Goal: Task Accomplishment & Management: Manage account settings

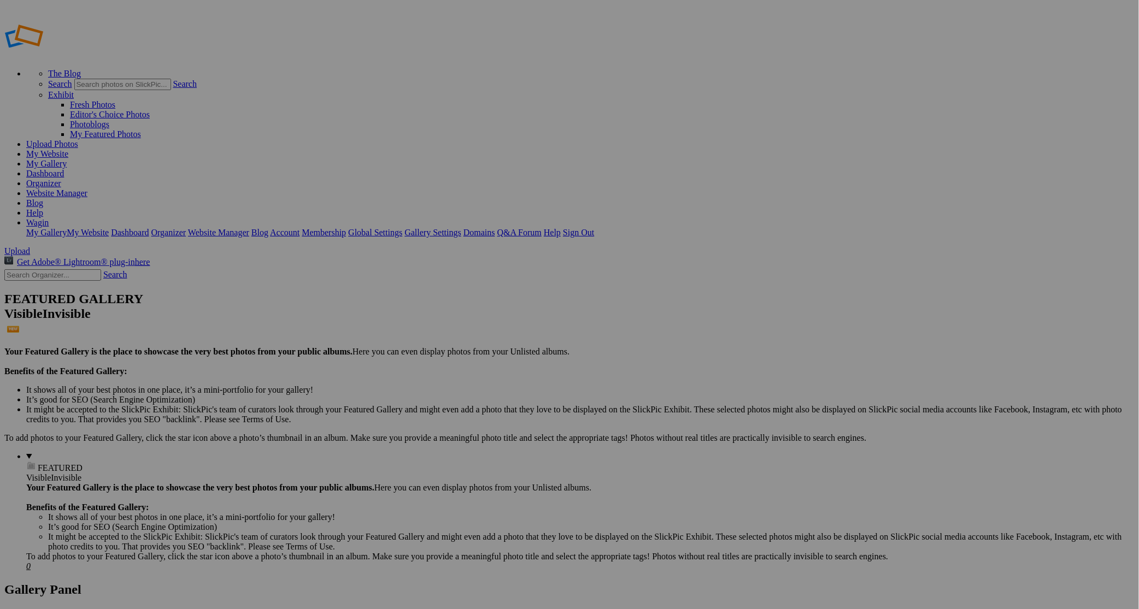
drag, startPoint x: 267, startPoint y: 124, endPoint x: 336, endPoint y: 400, distance: 284.9
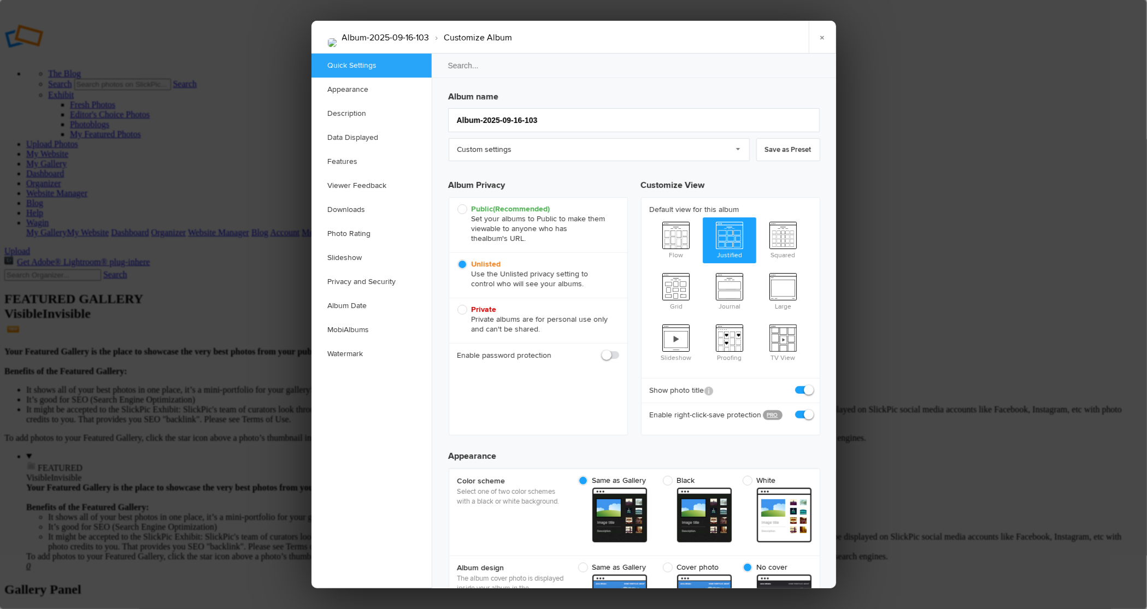
click at [460, 310] on span "Private Private albums are for personal use only and can't be shared." at bounding box center [536, 320] width 156 height 30
click at [458, 305] on input "Private Private albums are for personal use only and can't be shared." at bounding box center [457, 304] width 1 height 1
radio input "true"
click at [619, 350] on span at bounding box center [619, 350] width 0 height 0
click at [619, 350] on input "checkbox" at bounding box center [619, 350] width 1 height 1
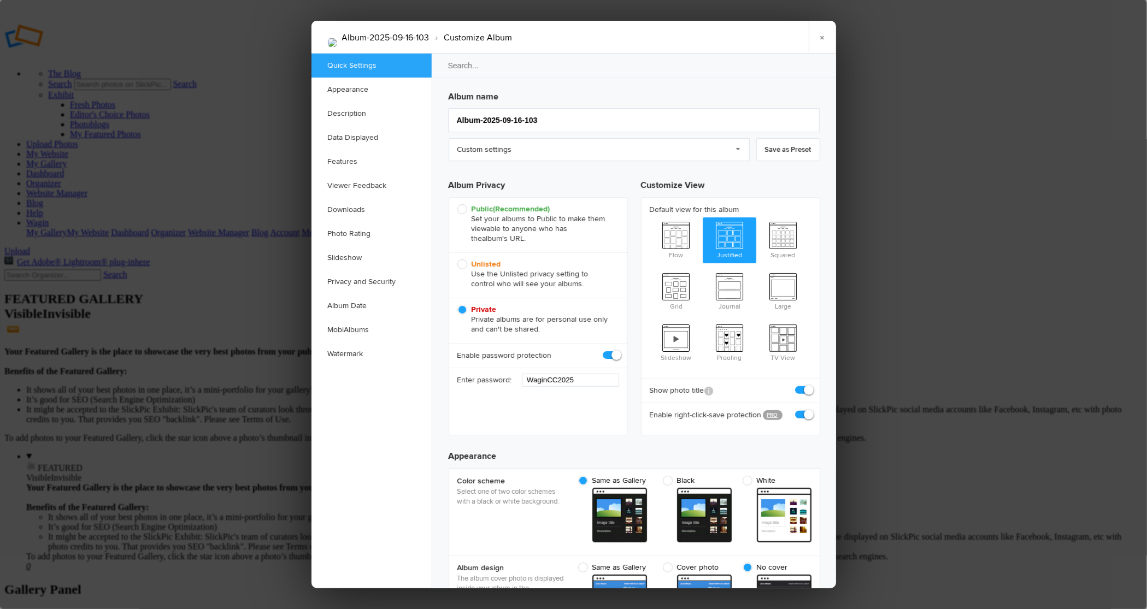
click at [619, 350] on span at bounding box center [619, 350] width 0 height 0
click at [619, 350] on input "checkbox" at bounding box center [619, 350] width 1 height 1
checkbox input "false"
click at [462, 265] on span "Unlisted Use the Unlisted privacy setting to control who will see your albums." at bounding box center [536, 275] width 156 height 30
click at [458, 260] on input "Unlisted Use the Unlisted privacy setting to control who will see your albums." at bounding box center [457, 259] width 1 height 1
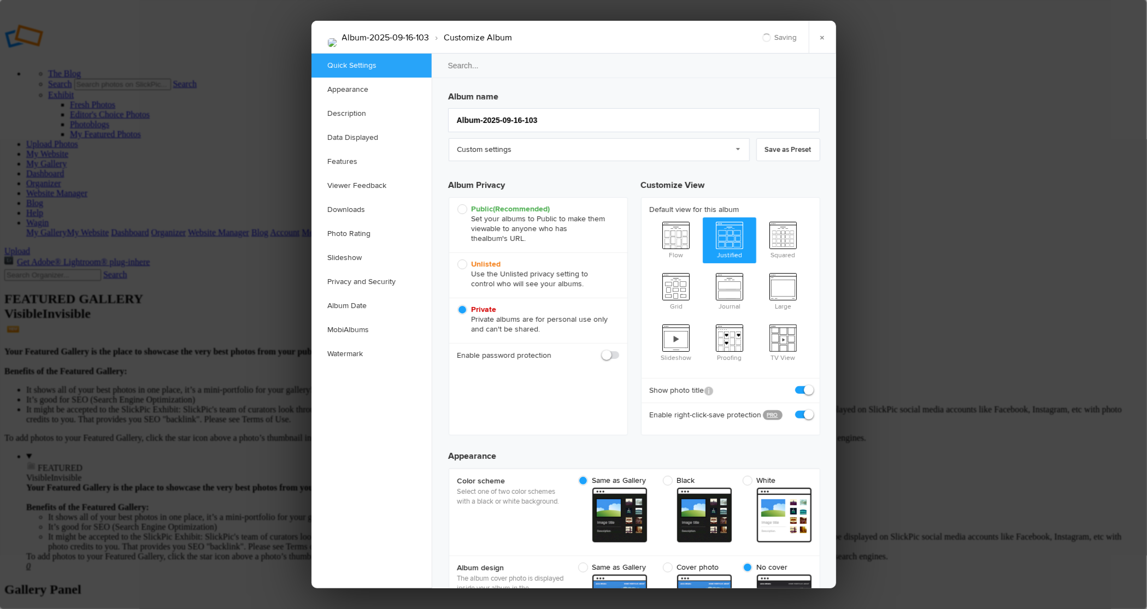
radio input "true"
click at [740, 148] on link "Custom settings" at bounding box center [599, 149] width 301 height 23
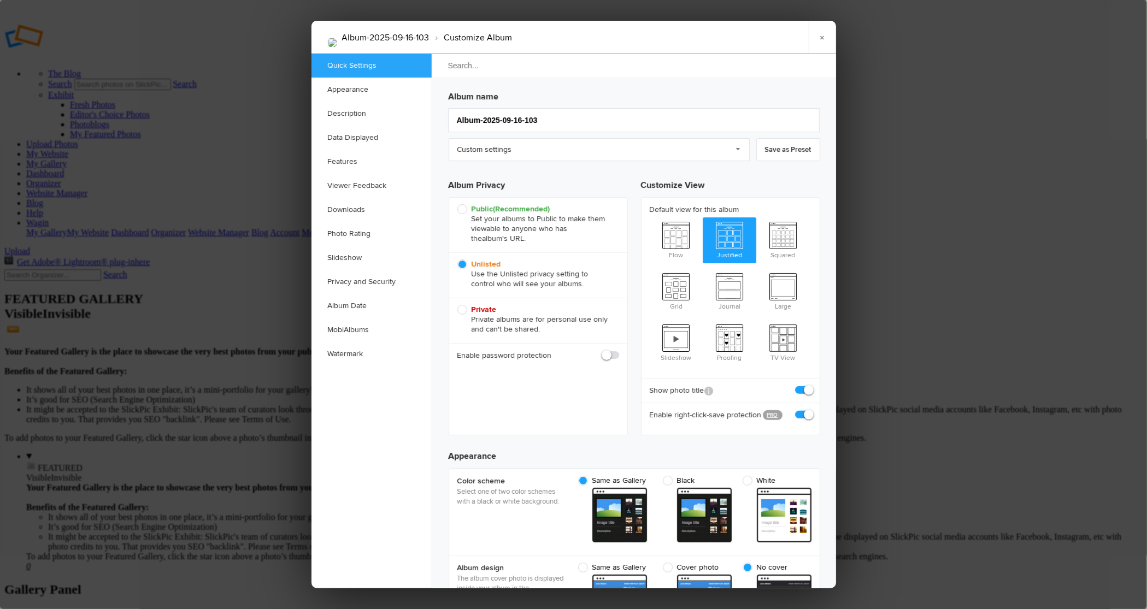
click at [459, 67] on input "search" at bounding box center [634, 65] width 407 height 25
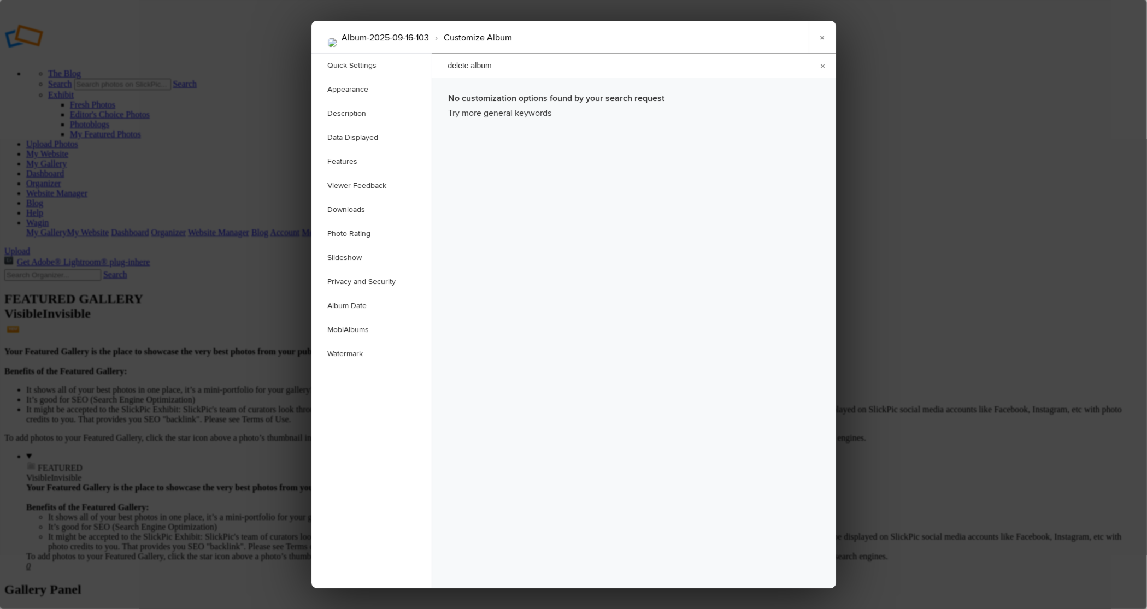
click at [497, 67] on input "delete album" at bounding box center [634, 65] width 407 height 25
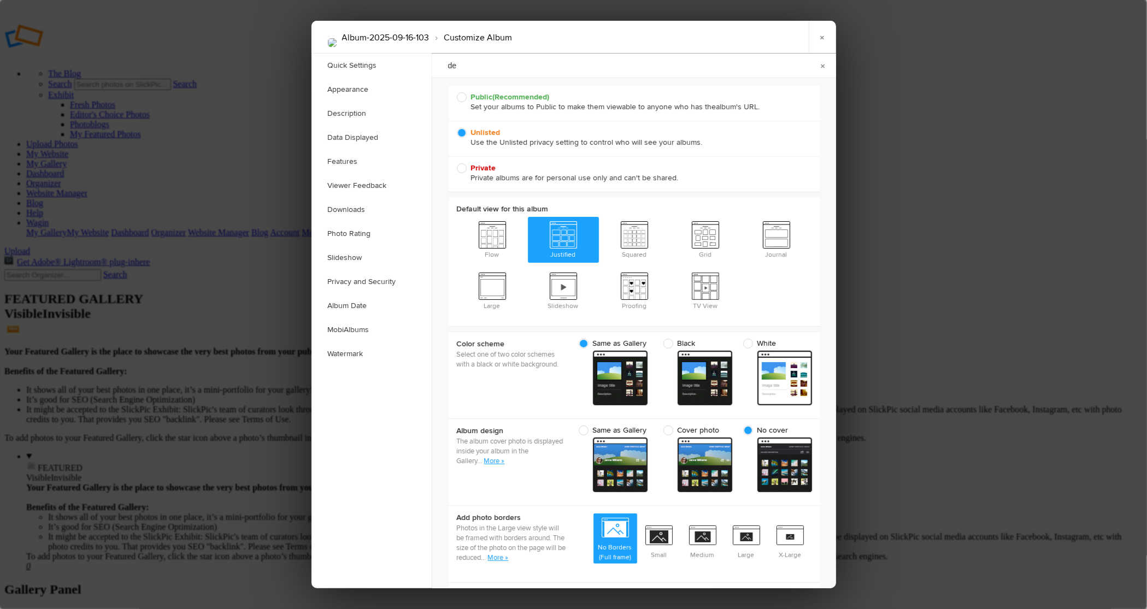
type input "d"
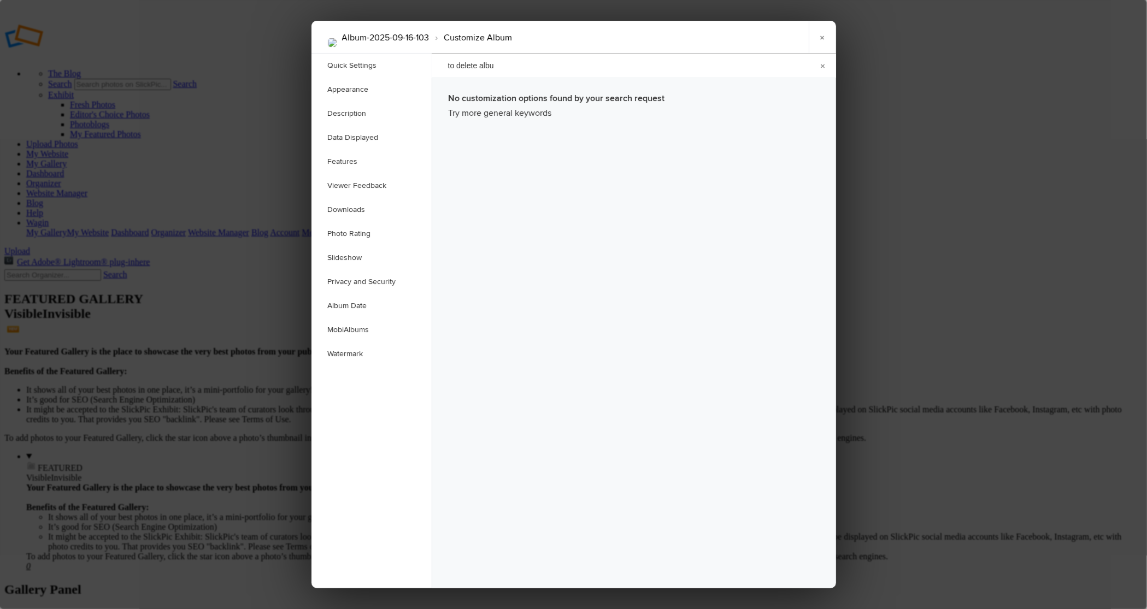
type input "to delete album"
drag, startPoint x: 499, startPoint y: 67, endPoint x: 433, endPoint y: 67, distance: 65.6
click at [433, 67] on input "to delete album" at bounding box center [634, 65] width 407 height 25
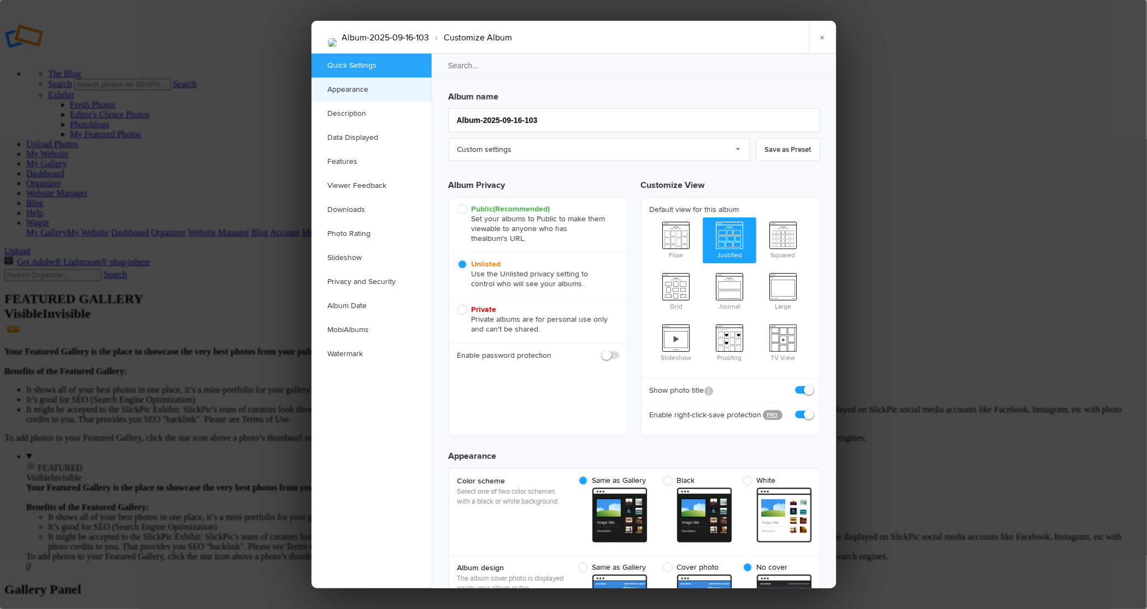
click at [341, 89] on link "Appearance" at bounding box center [372, 90] width 120 height 24
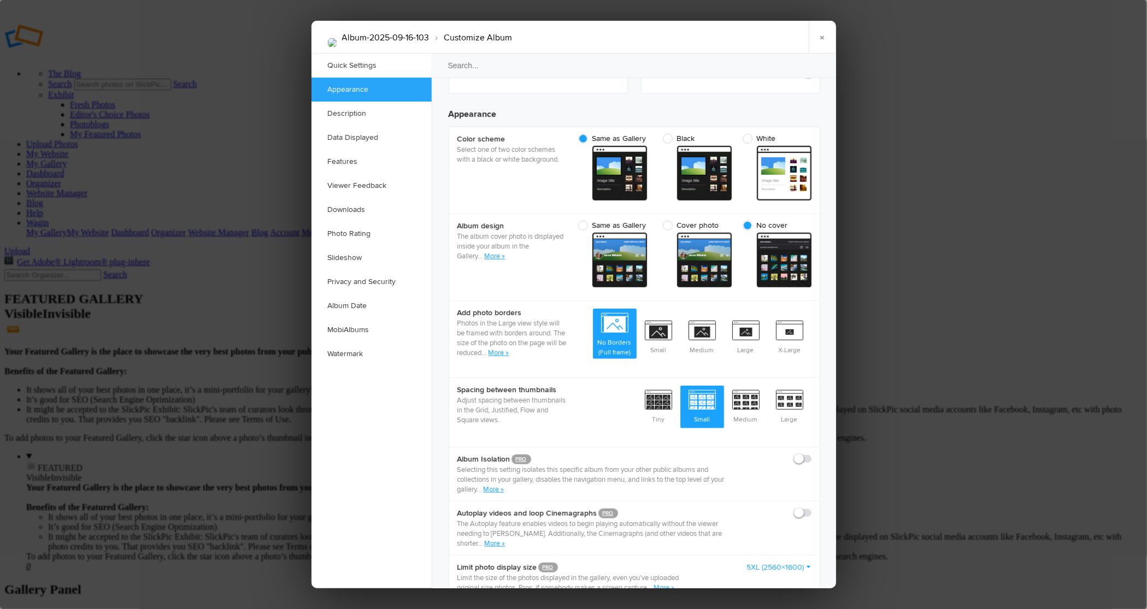
scroll to position [346, 0]
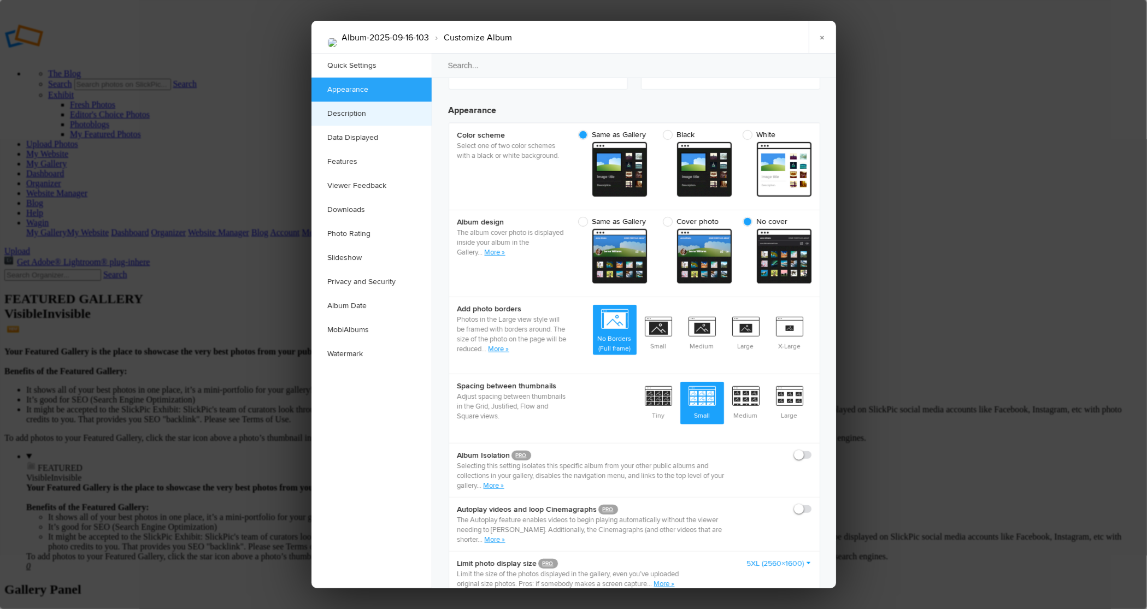
click at [341, 112] on link "Description" at bounding box center [372, 114] width 120 height 24
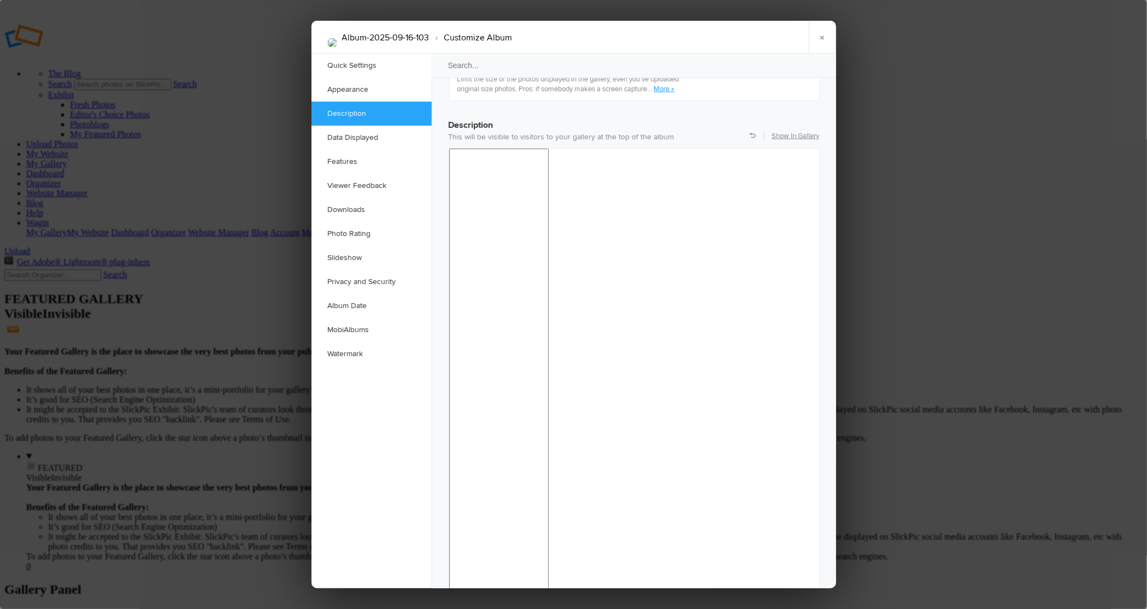
scroll to position [845, 0]
click at [342, 138] on link "Data Displayed" at bounding box center [372, 138] width 120 height 24
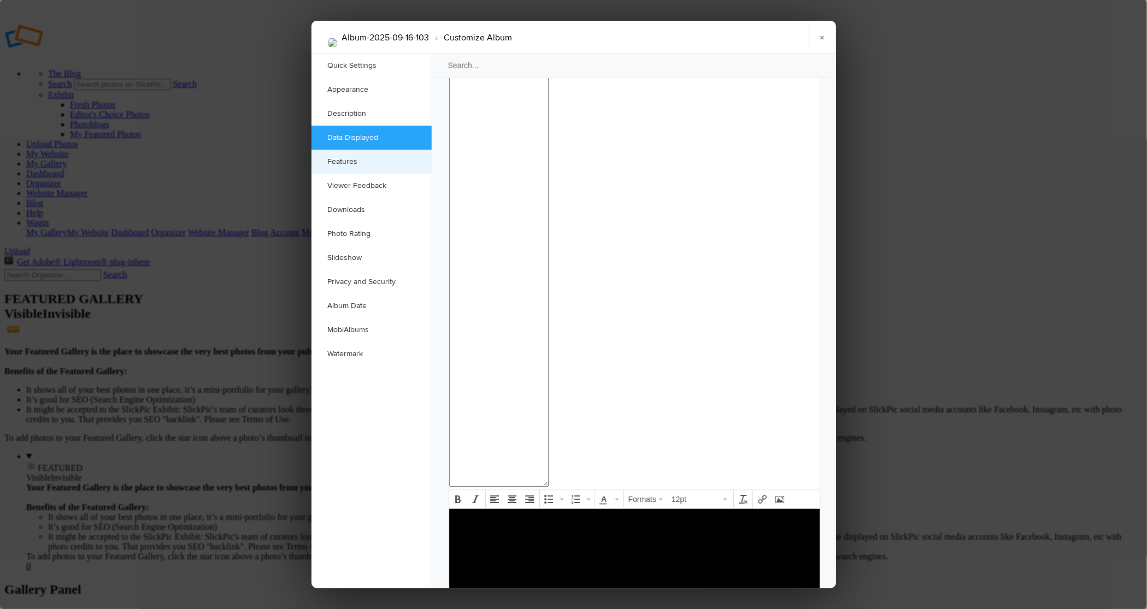
scroll to position [995, 0]
click at [341, 164] on link "Features" at bounding box center [372, 162] width 120 height 24
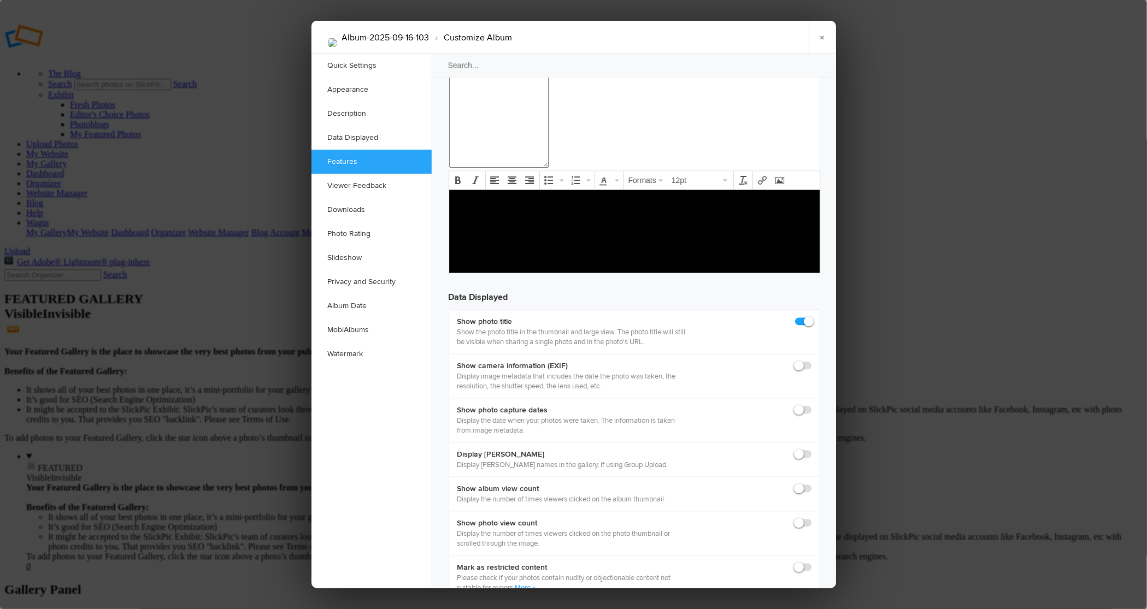
scroll to position [1320, 0]
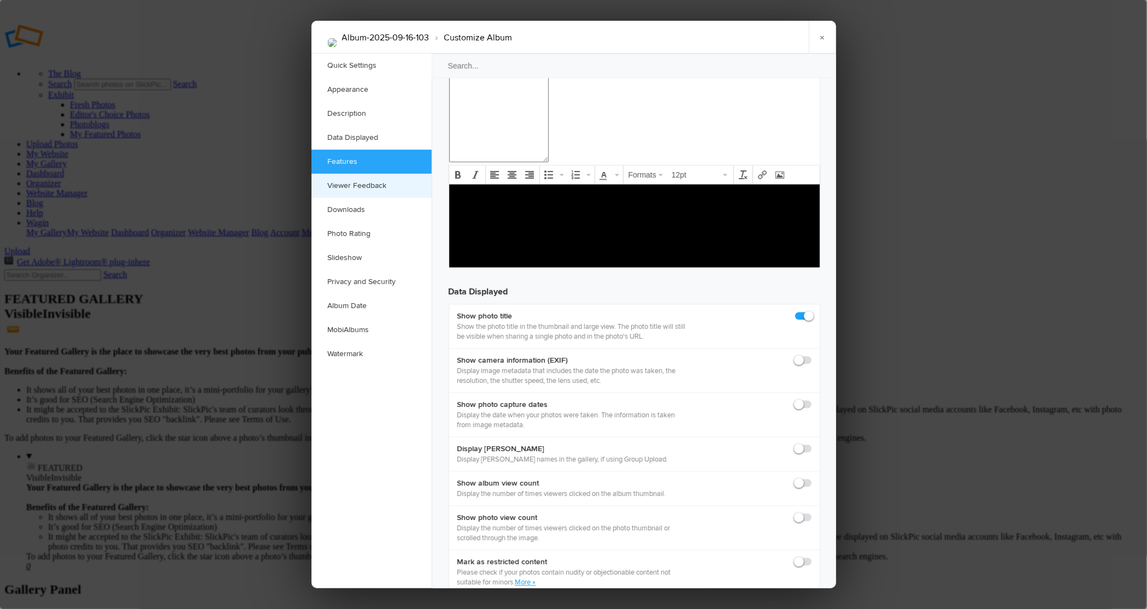
click at [338, 186] on link "Viewer Feedback" at bounding box center [372, 186] width 120 height 24
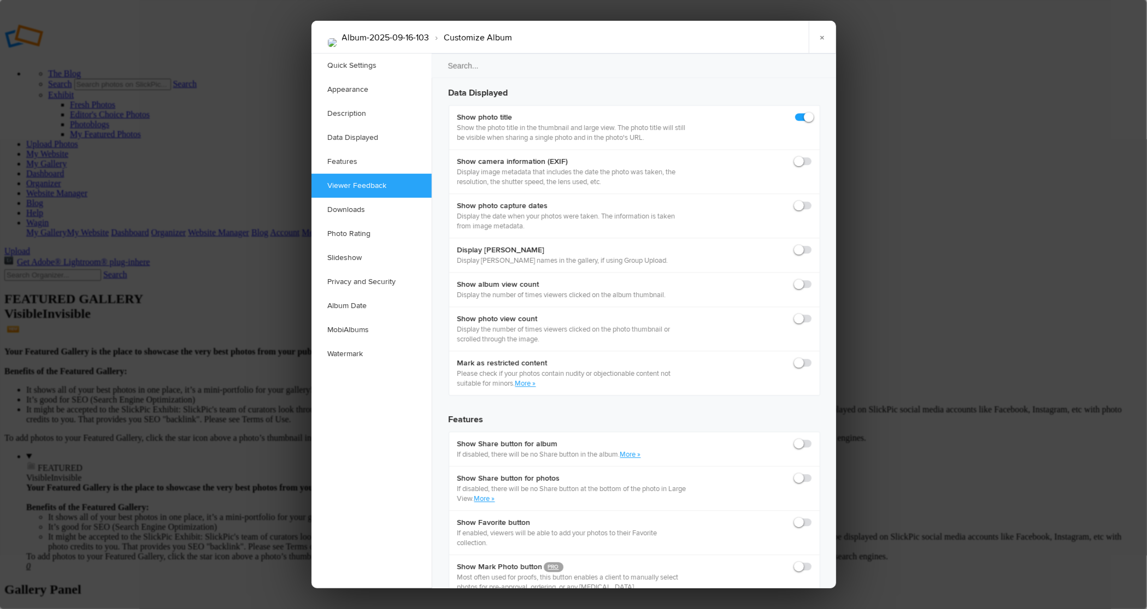
scroll to position [1522, 0]
click at [339, 209] on link "Downloads" at bounding box center [372, 210] width 120 height 24
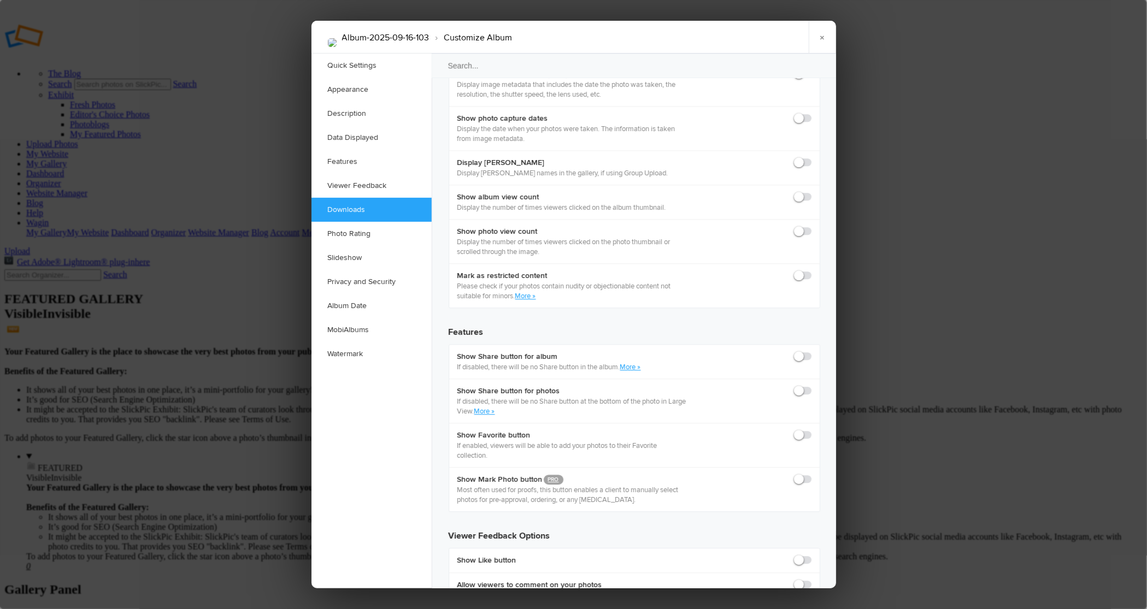
scroll to position [1607, 0]
click at [341, 235] on link "Photo Rating" at bounding box center [372, 234] width 120 height 24
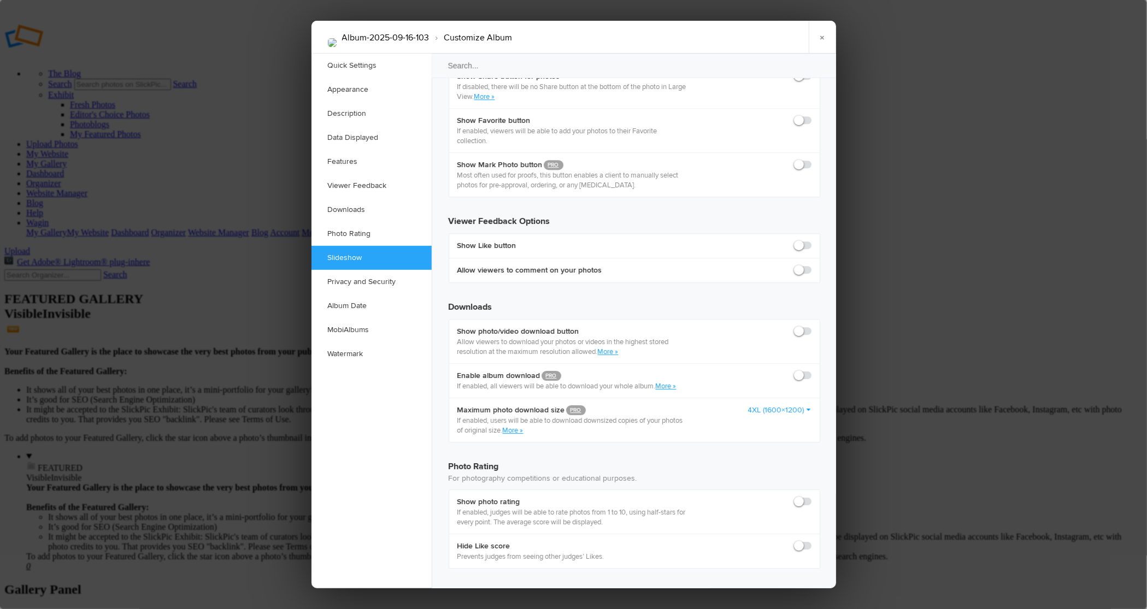
scroll to position [1984, 0]
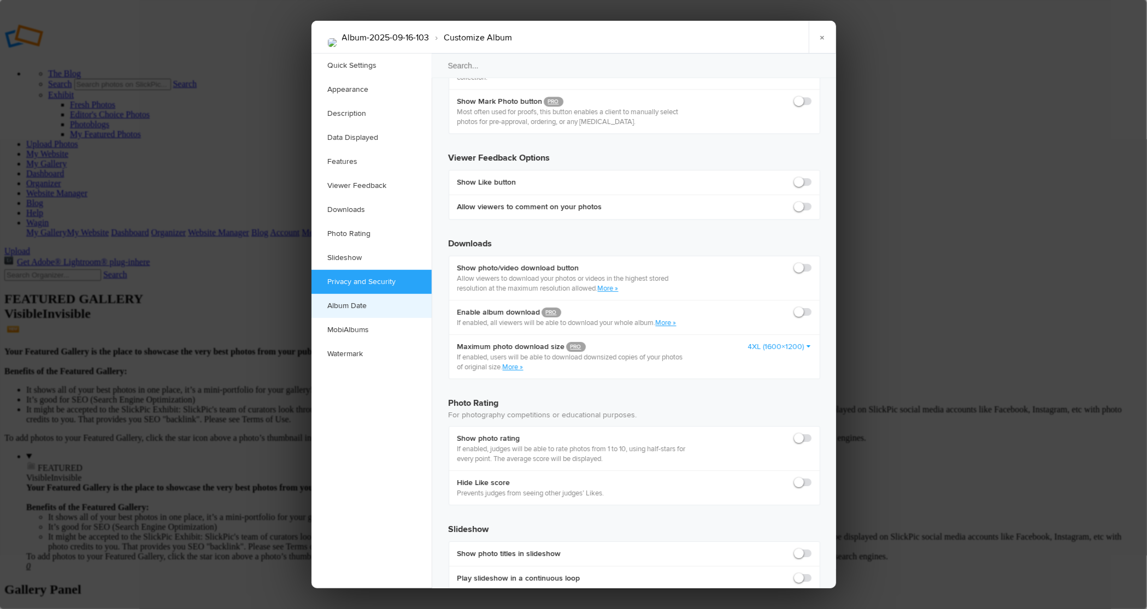
click at [339, 304] on link "Album Date" at bounding box center [372, 306] width 120 height 24
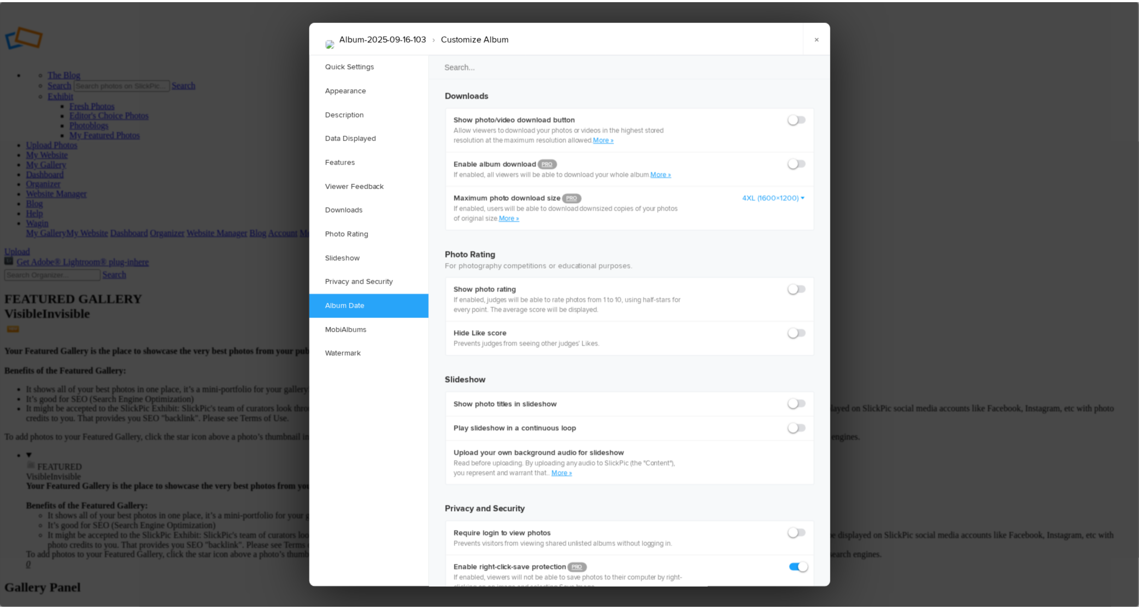
scroll to position [2146, 0]
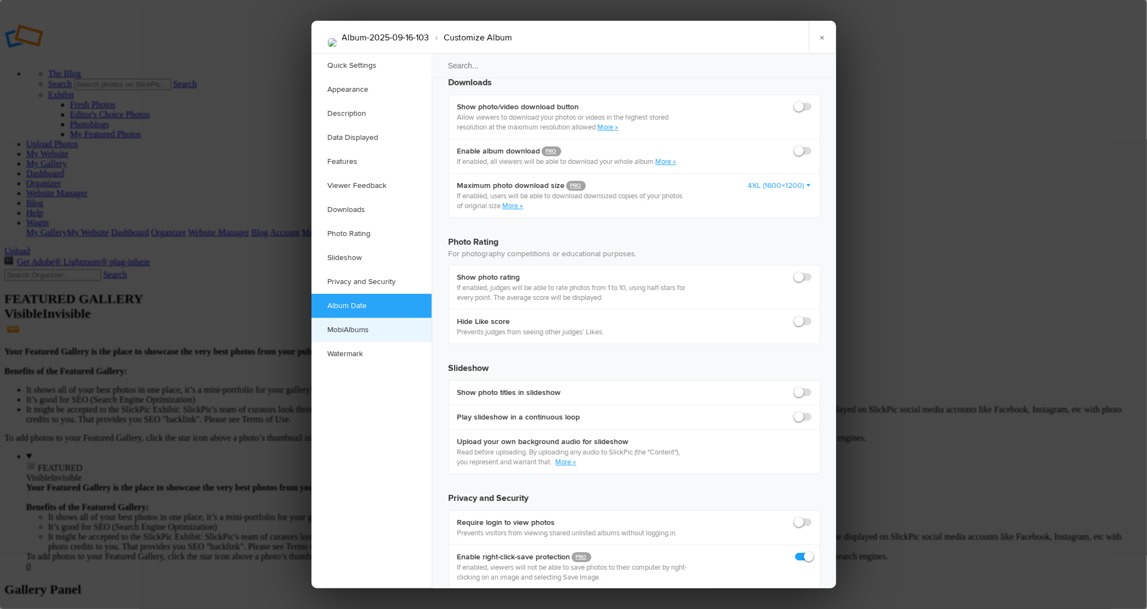
click at [345, 331] on link "MobiAlbums" at bounding box center [372, 330] width 120 height 24
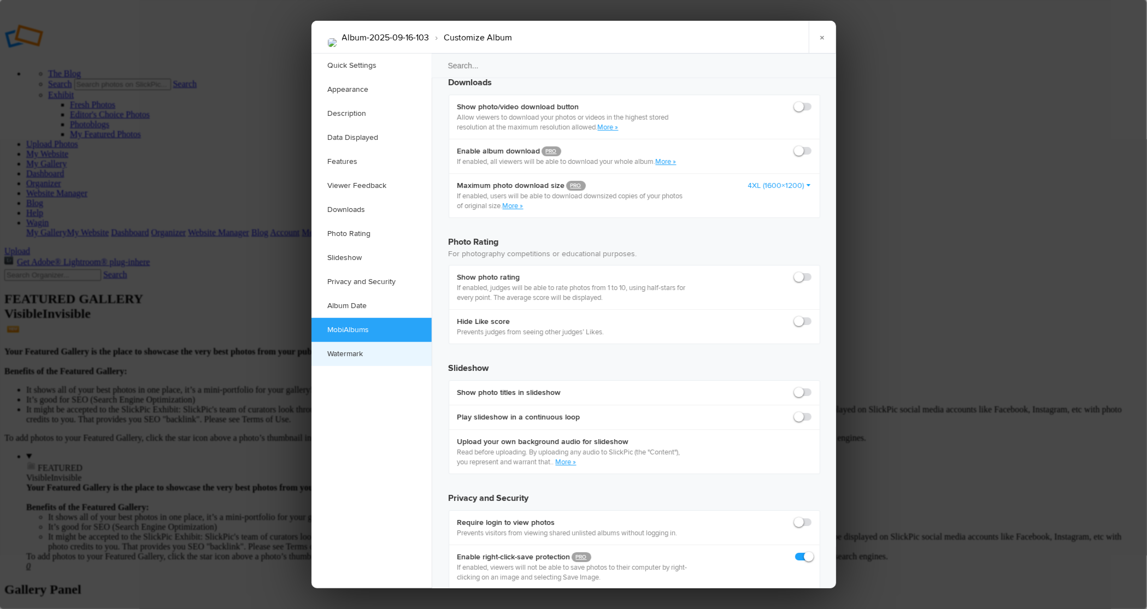
click at [349, 354] on link "Watermark" at bounding box center [372, 354] width 120 height 24
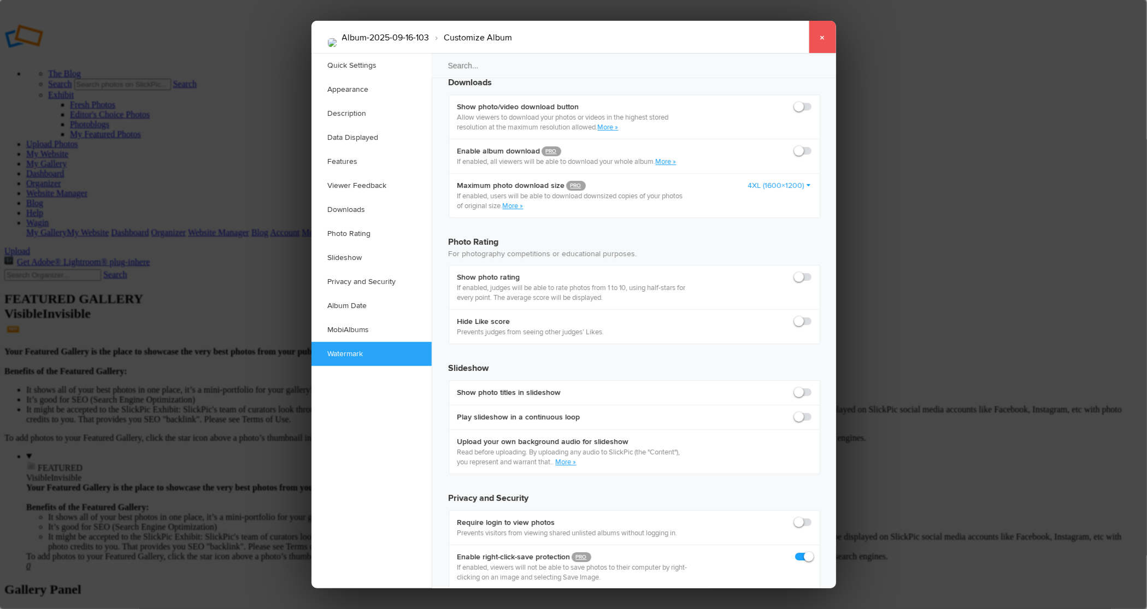
click at [819, 39] on link "×" at bounding box center [822, 37] width 27 height 33
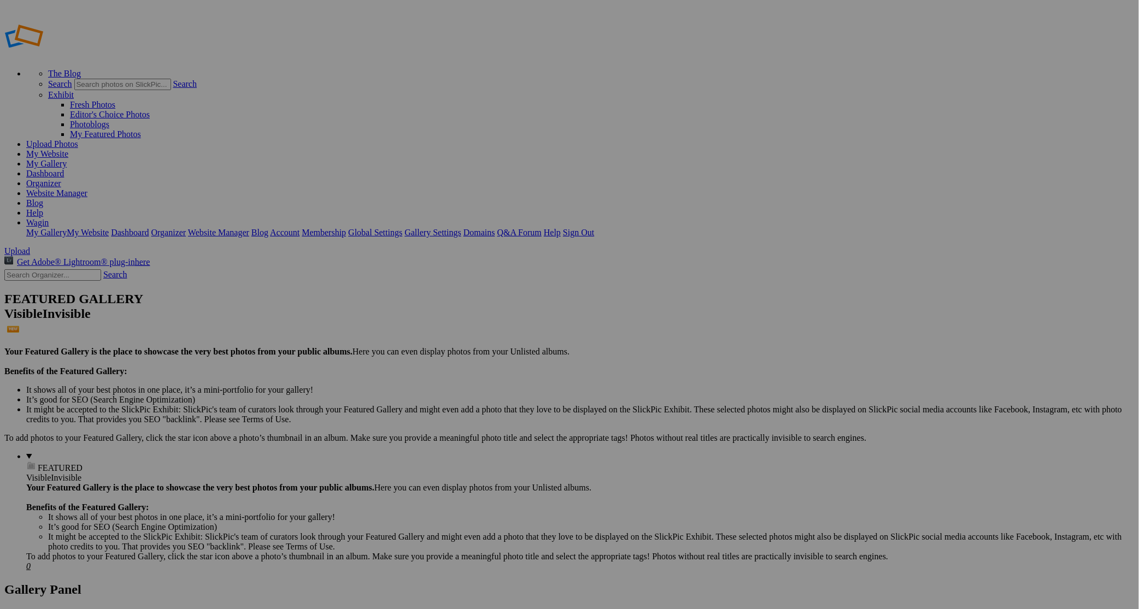
drag, startPoint x: 55, startPoint y: 110, endPoint x: 198, endPoint y: 295, distance: 233.0
